Goal: Information Seeking & Learning: Find specific page/section

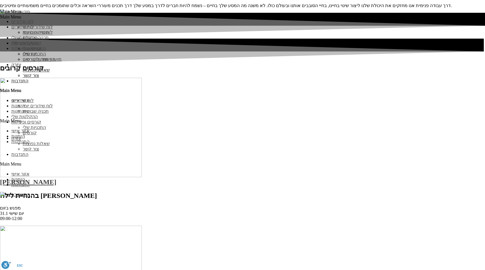
scroll to position [794, 0]
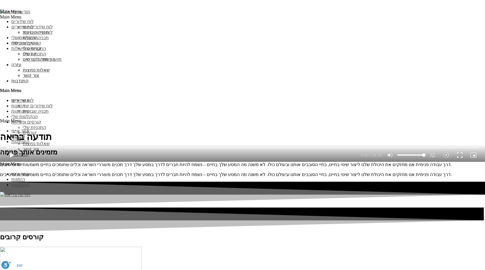
scroll to position [752, 0]
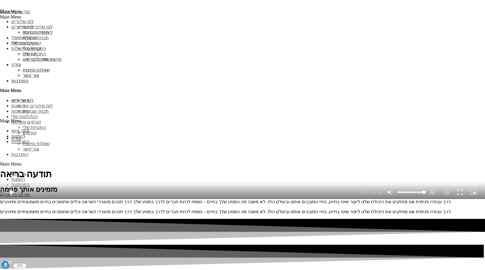
scroll to position [735, 0]
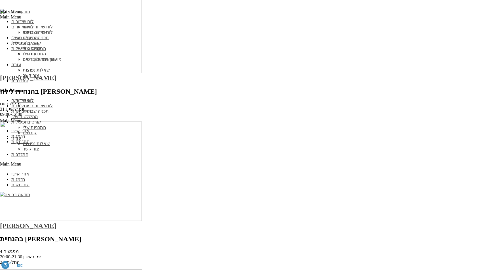
scroll to position [1038, 0]
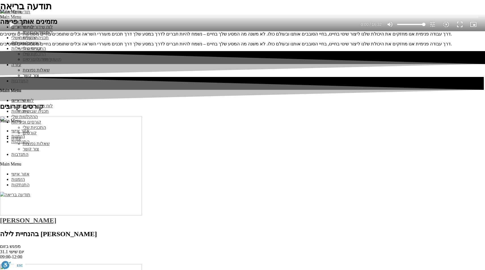
scroll to position [998, 0]
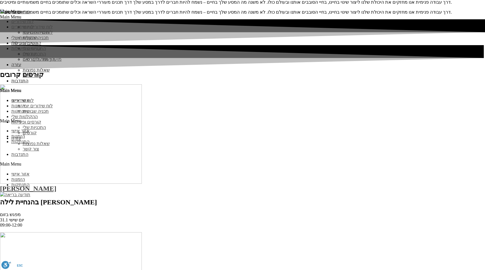
scroll to position [990, 0]
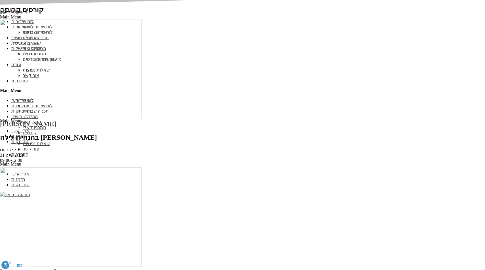
drag, startPoint x: 350, startPoint y: 201, endPoint x: 375, endPoint y: 178, distance: 33.5
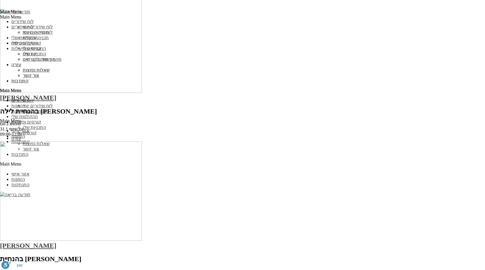
scroll to position [997, 0]
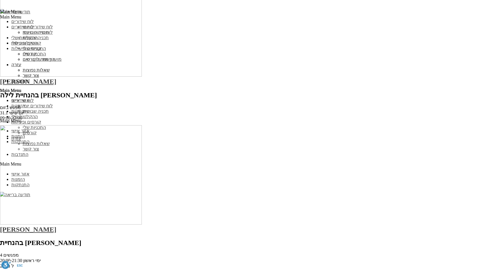
scroll to position [1007, 0]
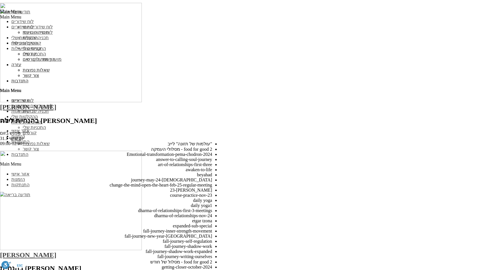
scroll to position [2465, 0]
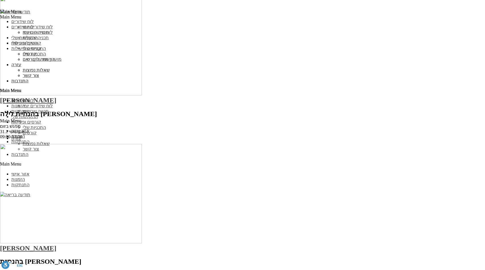
scroll to position [1014, 0]
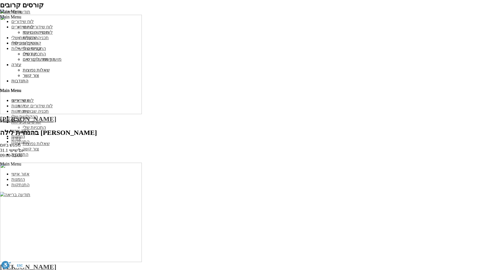
scroll to position [1024, 0]
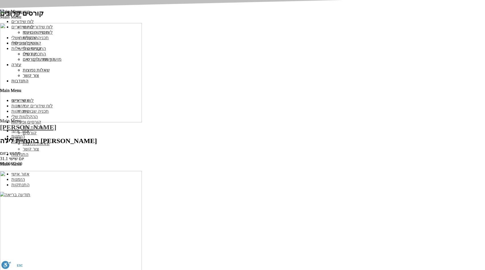
scroll to position [998, 0]
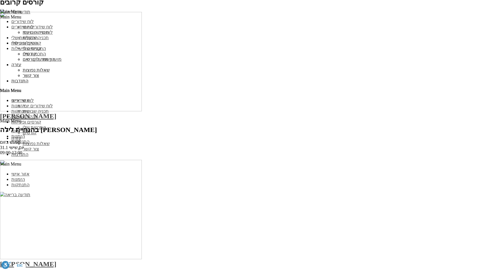
drag, startPoint x: 380, startPoint y: 160, endPoint x: 393, endPoint y: 160, distance: 13.0
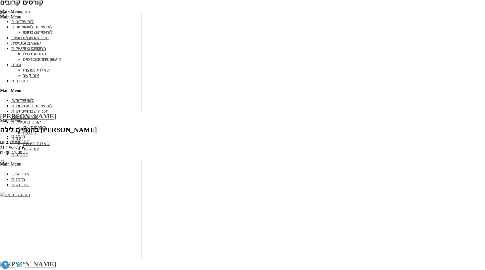
drag, startPoint x: 379, startPoint y: 160, endPoint x: 397, endPoint y: 160, distance: 18.2
drag, startPoint x: 376, startPoint y: 160, endPoint x: 395, endPoint y: 160, distance: 19.3
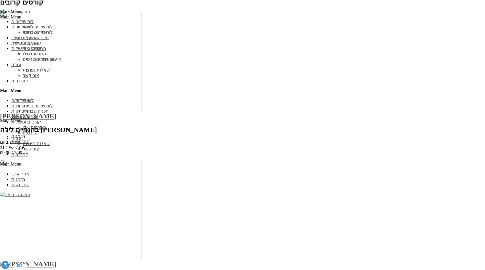
drag, startPoint x: 378, startPoint y: 160, endPoint x: 399, endPoint y: 160, distance: 21.6
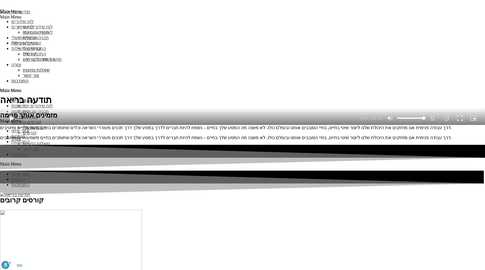
scroll to position [749, 0]
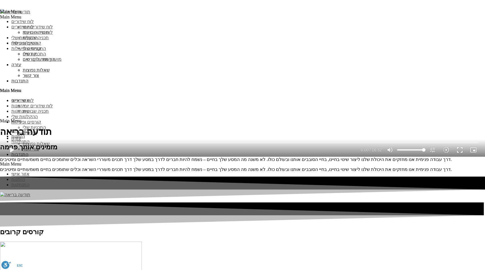
scroll to position [728, 0]
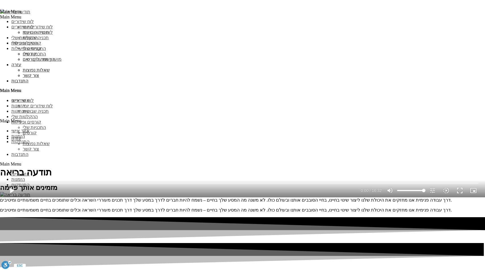
drag, startPoint x: 278, startPoint y: 102, endPoint x: 194, endPoint y: 104, distance: 84.0
drag, startPoint x: 194, startPoint y: 104, endPoint x: 305, endPoint y: 103, distance: 110.9
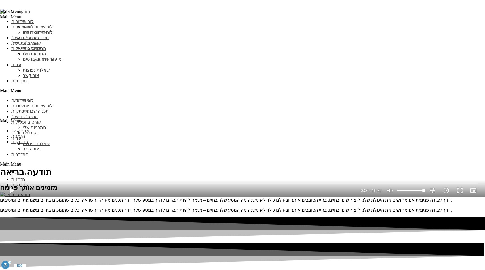
drag, startPoint x: 303, startPoint y: 103, endPoint x: 209, endPoint y: 103, distance: 93.6
drag, startPoint x: 206, startPoint y: 104, endPoint x: 294, endPoint y: 103, distance: 87.1
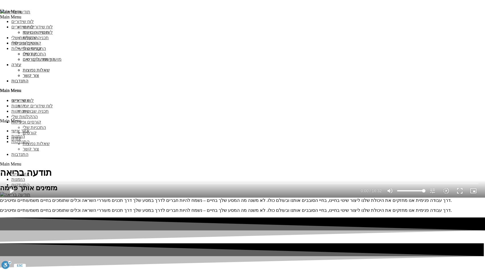
scroll to position [719, 0]
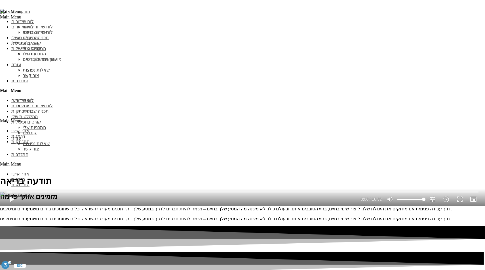
drag, startPoint x: 288, startPoint y: 115, endPoint x: 184, endPoint y: 113, distance: 104.4
drag, startPoint x: 184, startPoint y: 113, endPoint x: 302, endPoint y: 113, distance: 118.3
